Goal: Check status: Check status

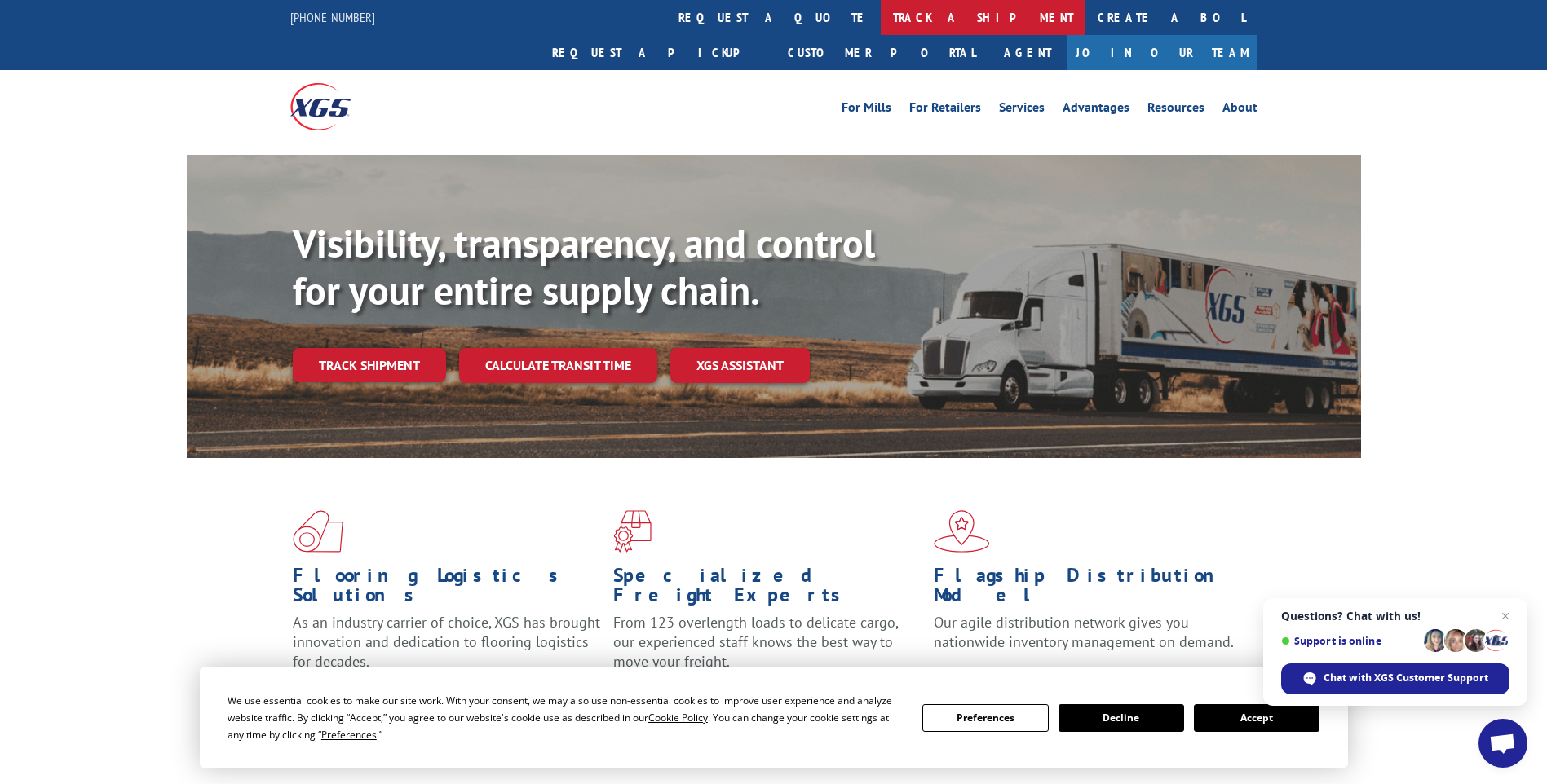
click at [881, 19] on link "track a shipment" at bounding box center [983, 17] width 205 height 35
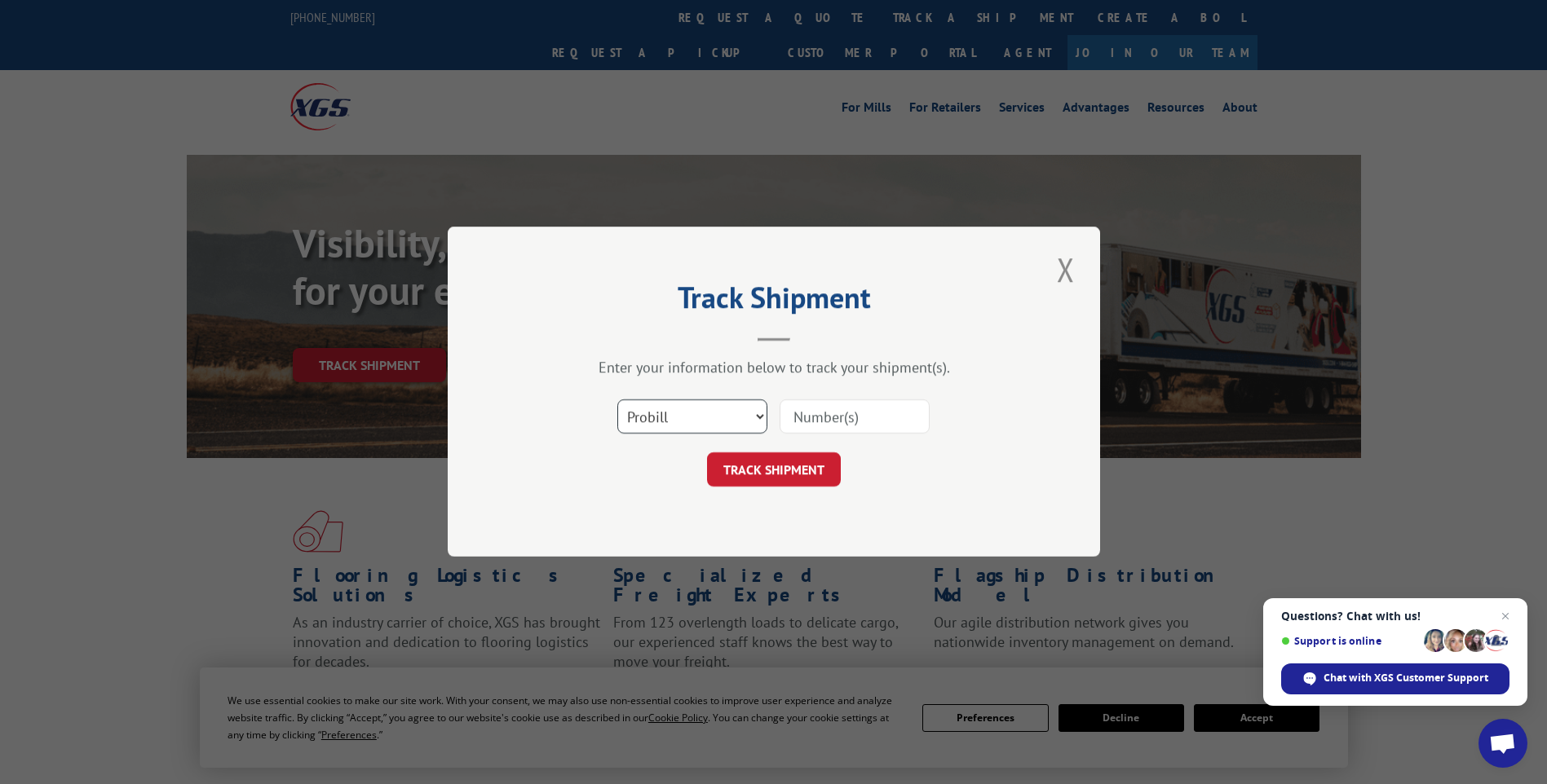
click at [711, 426] on select "Select category... Probill BOL PO" at bounding box center [692, 418] width 150 height 34
select select "po"
click at [618, 401] on select "Select category... Probill BOL PO" at bounding box center [692, 418] width 150 height 34
paste input "03535826"
type input "03535826"
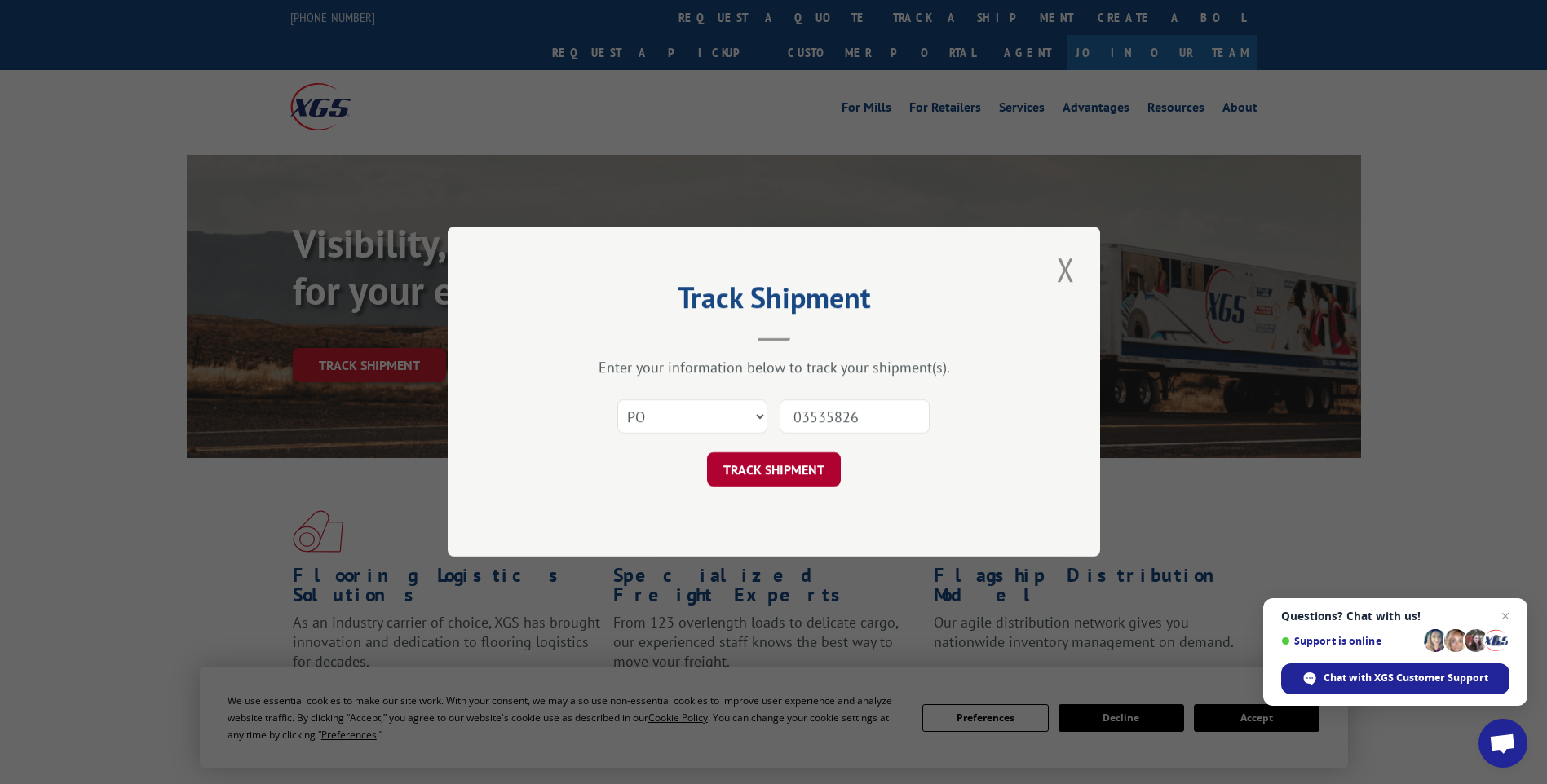
click at [764, 474] on button "TRACK SHIPMENT" at bounding box center [774, 470] width 134 height 34
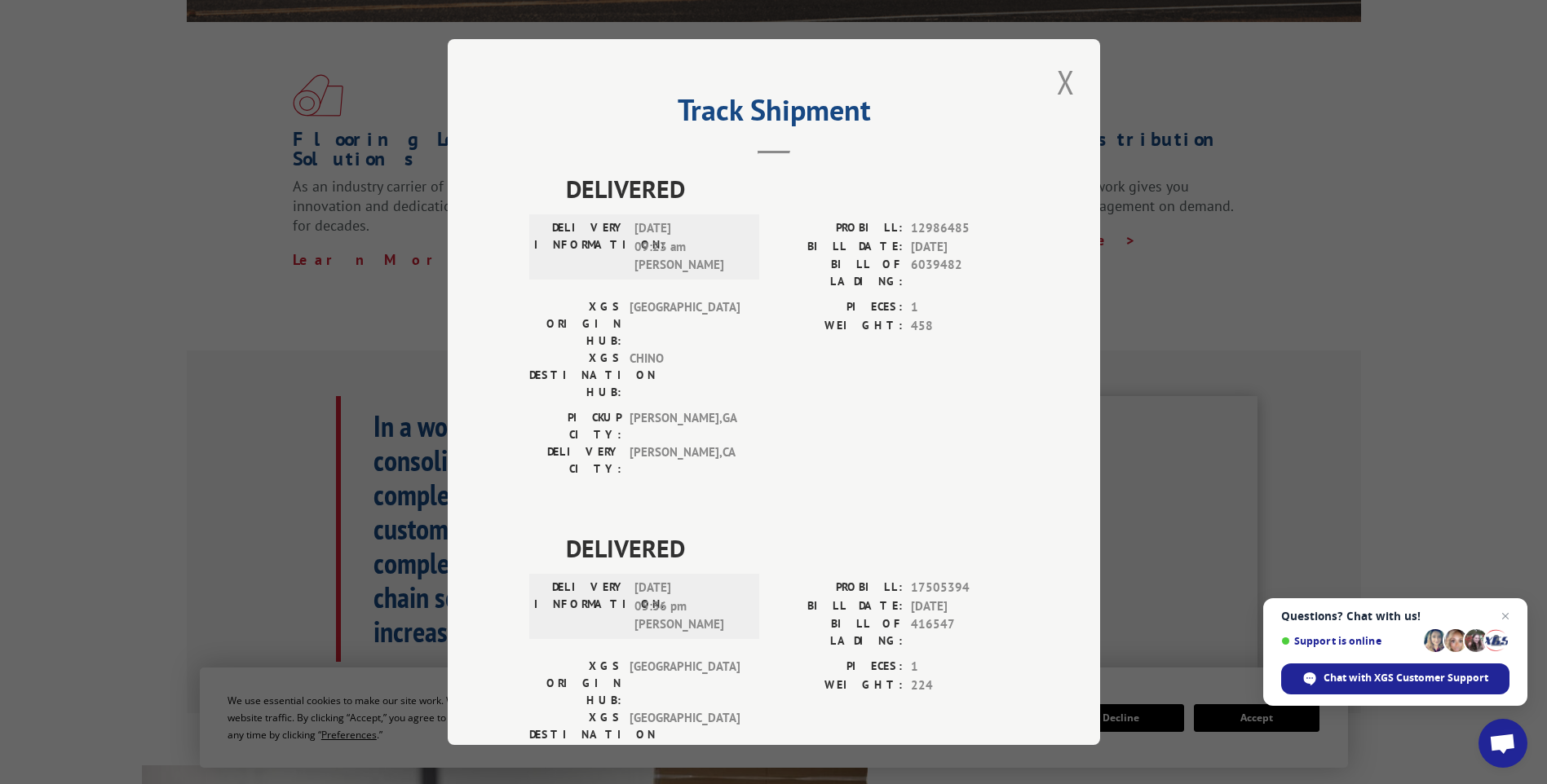
scroll to position [407, 0]
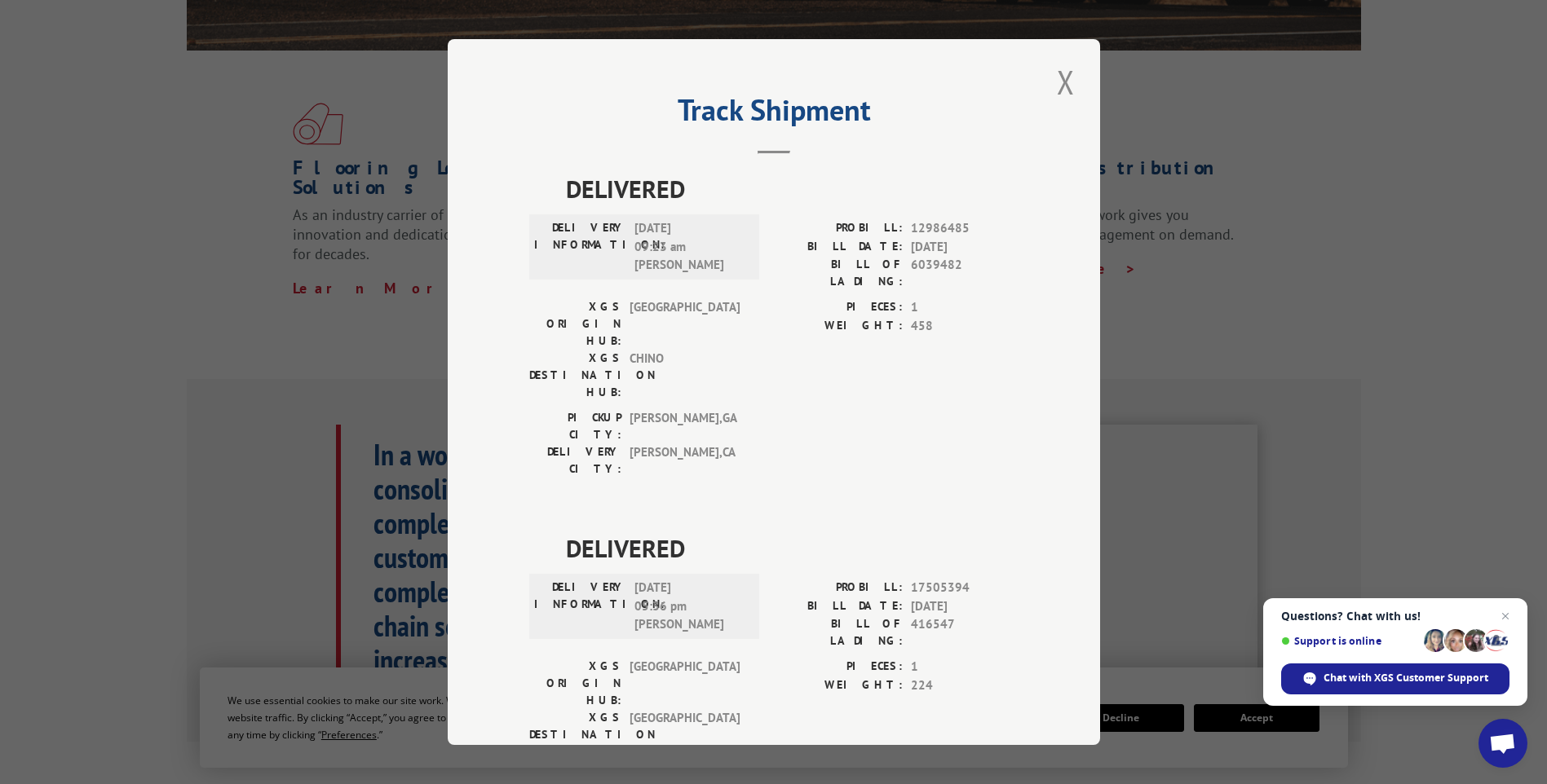
click at [167, 507] on div "Track Shipment DELIVERED DELIVERY INFORMATION: [DATE] 09:23 am [PERSON_NAME] PR…" at bounding box center [774, 392] width 1547 height 784
click at [240, 437] on div "Track Shipment DELIVERED DELIVERY INFORMATION: [DATE] 09:23 am [PERSON_NAME] PR…" at bounding box center [774, 392] width 1547 height 784
click at [1062, 91] on button "Close modal" at bounding box center [1065, 81] width 28 height 45
